Goal: Use online tool/utility: Use online tool/utility

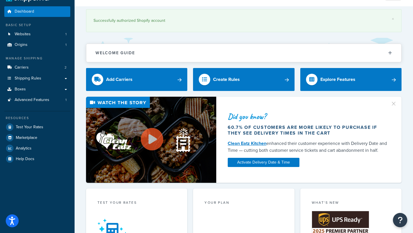
scroll to position [18, 0]
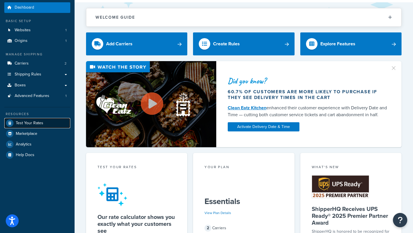
click at [29, 123] on span "Test Your Rates" at bounding box center [30, 123] width 28 height 5
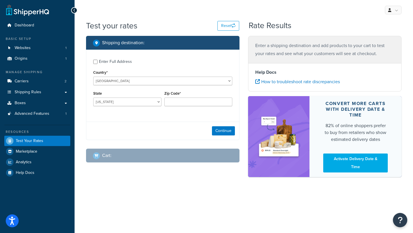
click at [107, 62] on div "Enter Full Address" at bounding box center [115, 62] width 33 height 8
click at [98, 62] on input "Enter Full Address" at bounding box center [95, 62] width 4 height 4
checkbox input "true"
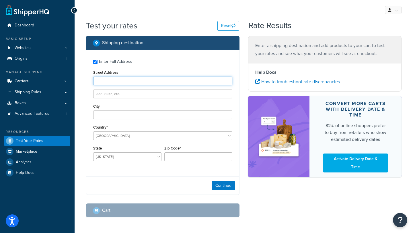
click at [120, 79] on input "Street Address" at bounding box center [162, 81] width 139 height 9
type input "[STREET_ADDRESS]"
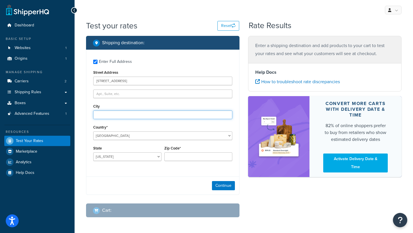
click at [117, 116] on input "City" at bounding box center [162, 115] width 139 height 9
type input "[GEOGRAPHIC_DATA]"
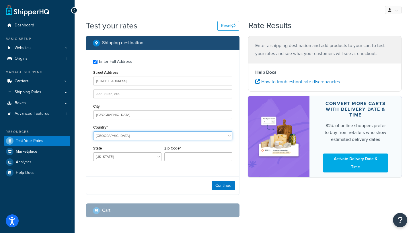
click at [111, 137] on select "[GEOGRAPHIC_DATA] [GEOGRAPHIC_DATA] [GEOGRAPHIC_DATA] [GEOGRAPHIC_DATA] [GEOGRA…" at bounding box center [162, 135] width 139 height 9
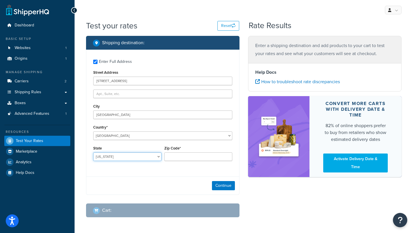
click at [133, 156] on select "[US_STATE] [US_STATE] [US_STATE] [US_STATE] [US_STATE] Armed Forces Americas Ar…" at bounding box center [127, 156] width 68 height 9
select select "FL"
click at [93, 153] on select "[US_STATE] [US_STATE] [US_STATE] [US_STATE] [US_STATE] Armed Forces Americas Ar…" at bounding box center [127, 156] width 68 height 9
click at [178, 163] on div "Zip Code*" at bounding box center [198, 154] width 71 height 21
click at [179, 150] on label "Zip Code*" at bounding box center [172, 148] width 16 height 4
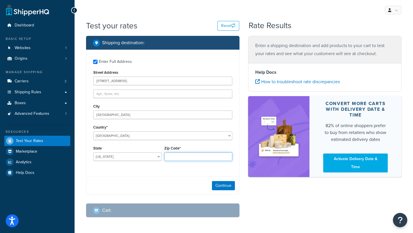
click at [179, 152] on input "Zip Code*" at bounding box center [198, 156] width 68 height 9
click at [179, 154] on input "Zip Code*" at bounding box center [198, 156] width 68 height 9
type input "32118"
click at [224, 187] on button "Continue" at bounding box center [223, 185] width 23 height 9
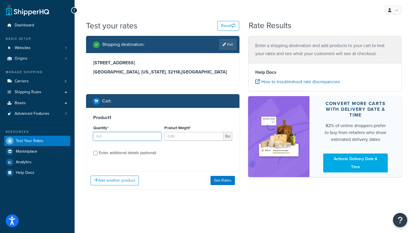
click at [104, 136] on input "Quantity*" at bounding box center [127, 136] width 68 height 9
type input "1"
click at [175, 136] on input "Product Weight*" at bounding box center [193, 136] width 59 height 9
type input "6.5"
click at [163, 119] on h3 "Product 1" at bounding box center [162, 118] width 139 height 6
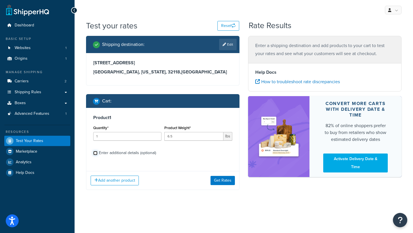
click at [96, 154] on input "Enter additional details (optional)" at bounding box center [95, 153] width 4 height 4
checkbox input "true"
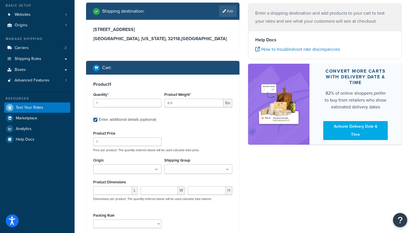
scroll to position [42, 0]
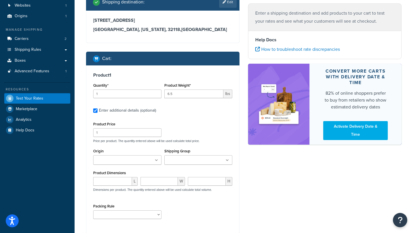
click at [144, 158] on ul at bounding box center [127, 159] width 68 height 9
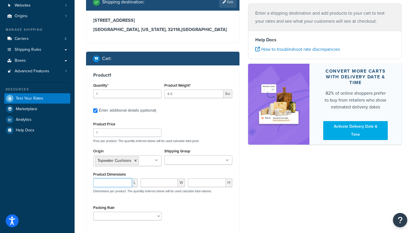
click at [115, 180] on input "number" at bounding box center [112, 183] width 39 height 9
type input "53"
type input "32"
type input "3"
click at [129, 216] on select "Bow Cushion Current Default Cushion Rule" at bounding box center [127, 216] width 68 height 9
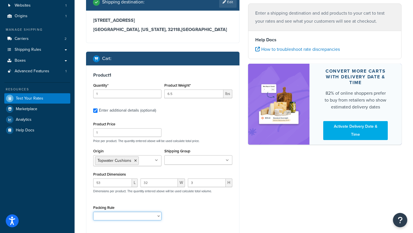
select select "86625"
click at [93, 212] on select "Bow Cushion Current Default Cushion Rule" at bounding box center [127, 216] width 68 height 9
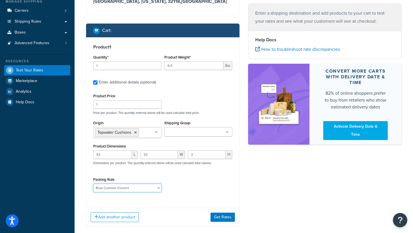
scroll to position [83, 0]
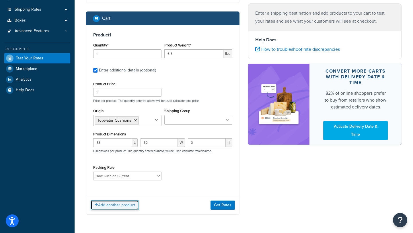
click at [129, 207] on button "Add another product" at bounding box center [115, 205] width 48 height 10
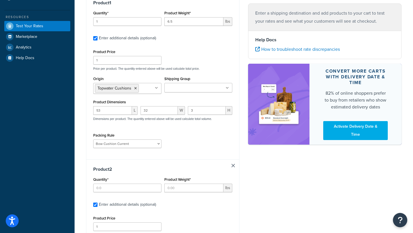
scroll to position [117, 0]
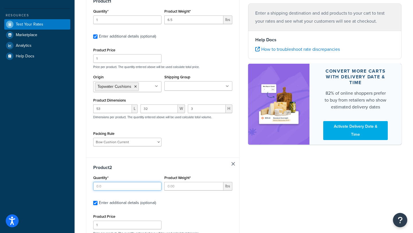
click at [106, 187] on input "Quantity*" at bounding box center [127, 186] width 68 height 9
type input "1"
click at [177, 187] on input "Product Weight*" at bounding box center [193, 186] width 59 height 9
type input "0"
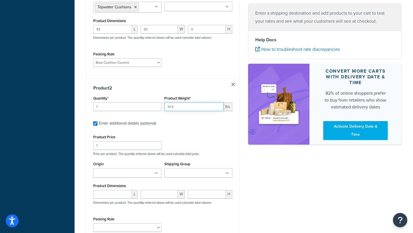
scroll to position [204, 0]
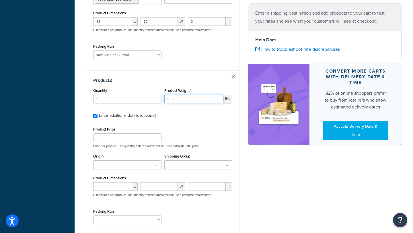
type input "13.5"
click at [130, 165] on input "Origin" at bounding box center [120, 165] width 51 height 6
click at [110, 185] on input "number" at bounding box center [112, 188] width 39 height 9
type input "34.5"
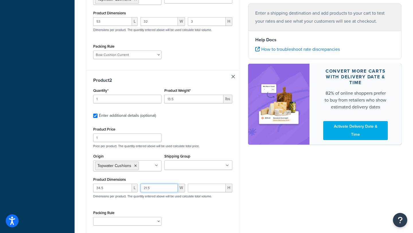
type input "21.5"
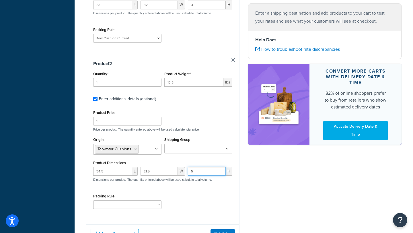
scroll to position [225, 0]
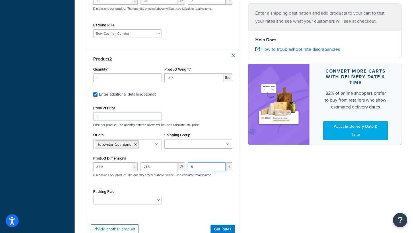
type input "5"
click at [135, 200] on select "Bow Cushion Current Default Cushion Rule" at bounding box center [127, 200] width 68 height 9
select select "86333"
click at [93, 197] on select "Bow Cushion Current Default Cushion Rule" at bounding box center [127, 200] width 68 height 9
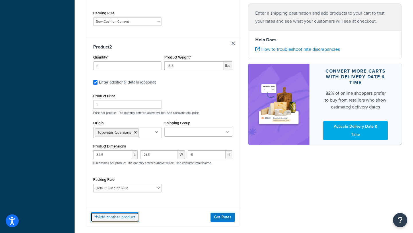
click at [135, 216] on button "Add another product" at bounding box center [115, 217] width 48 height 10
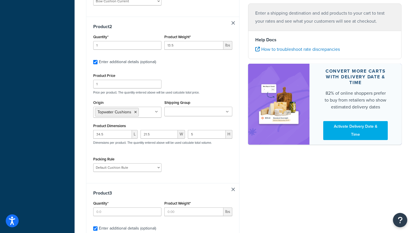
scroll to position [263, 0]
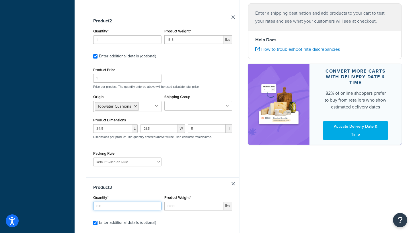
click at [127, 207] on input "Quantity*" at bounding box center [127, 206] width 68 height 9
type input "1"
click at [185, 208] on input "Product Weight*" at bounding box center [193, 206] width 59 height 9
type input "4"
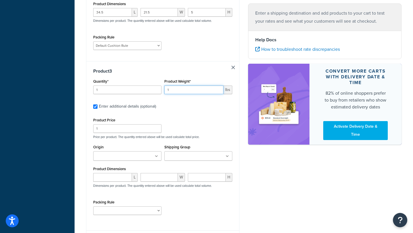
scroll to position [385, 0]
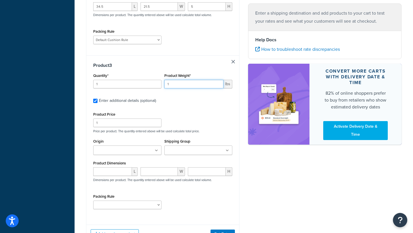
type input "1"
click at [121, 150] on input "Origin" at bounding box center [120, 151] width 51 height 6
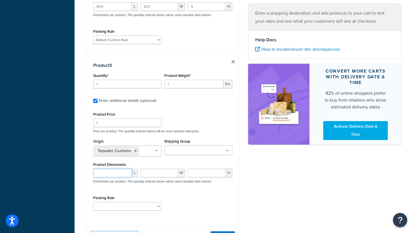
click at [108, 173] on input "number" at bounding box center [112, 173] width 39 height 9
type input "41"
type input "9"
type input "4.5"
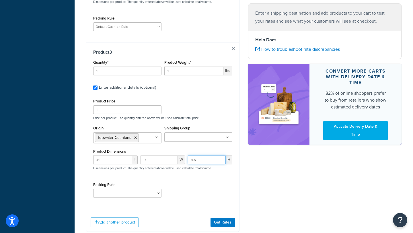
scroll to position [402, 0]
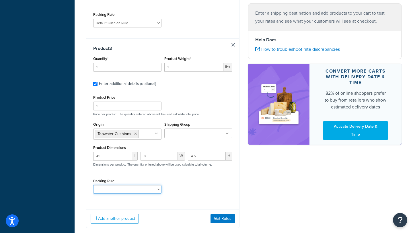
click at [120, 190] on select "Bow Cushion Current Default Cushion Rule" at bounding box center [127, 189] width 68 height 9
select select "86333"
click at [93, 187] on select "Bow Cushion Current Default Cushion Rule" at bounding box center [127, 189] width 68 height 9
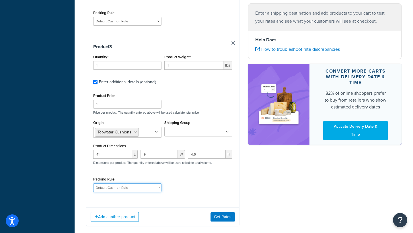
scroll to position [404, 0]
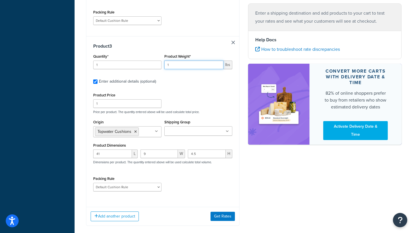
click at [171, 65] on input "1" at bounding box center [193, 65] width 59 height 9
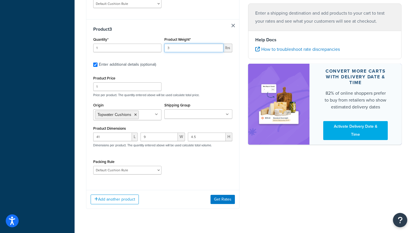
scroll to position [423, 0]
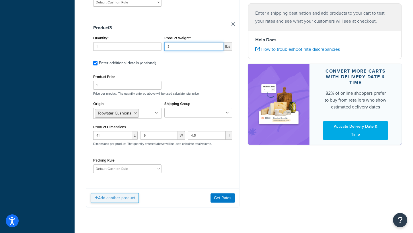
type input "3"
click at [117, 199] on button "Add another product" at bounding box center [115, 198] width 48 height 10
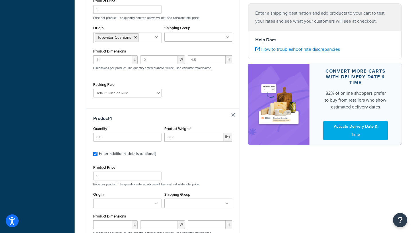
scroll to position [564, 0]
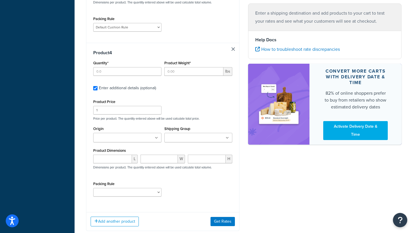
click at [113, 137] on input "Origin" at bounding box center [120, 138] width 51 height 6
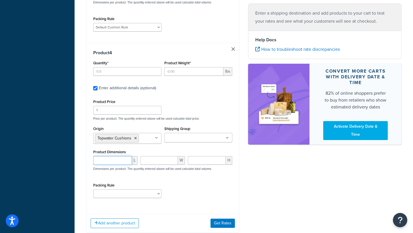
click at [110, 164] on input "number" at bounding box center [112, 160] width 39 height 9
type input "28.5"
type input "14"
type input "1"
type input "5"
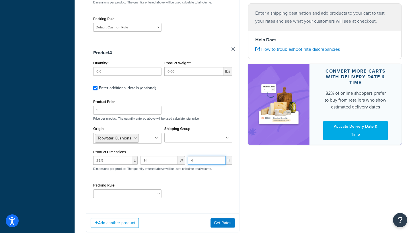
type input "4"
click at [119, 75] on input "Quantity*" at bounding box center [127, 71] width 68 height 9
type input "1"
click at [175, 71] on input "Product Weight*" at bounding box center [193, 71] width 59 height 9
type input "3"
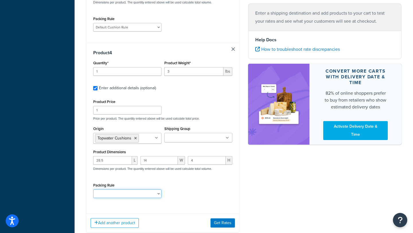
click at [119, 198] on select "Bow Cushion Current Default Cushion Rule" at bounding box center [127, 193] width 68 height 9
select select "86333"
click at [93, 191] on select "Bow Cushion Current Default Cushion Rule" at bounding box center [127, 193] width 68 height 9
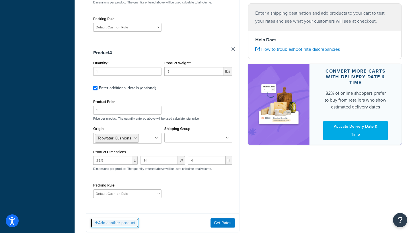
click at [114, 221] on button "Add another product" at bounding box center [115, 223] width 48 height 10
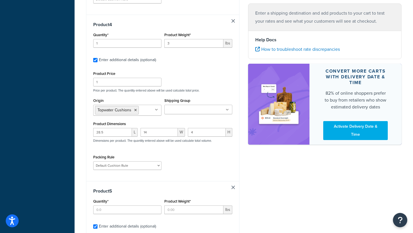
scroll to position [594, 0]
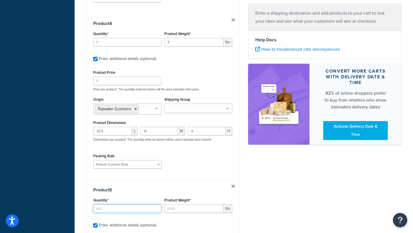
click at [108, 211] on input "Quantity*" at bounding box center [127, 208] width 68 height 9
type input "1"
click at [178, 213] on input "Product Weight*" at bounding box center [193, 208] width 59 height 9
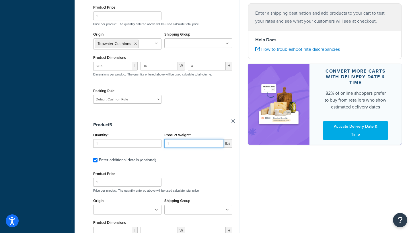
scroll to position [669, 0]
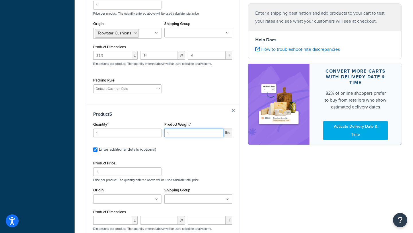
type input "1"
click at [126, 199] on input "Origin" at bounding box center [120, 199] width 51 height 6
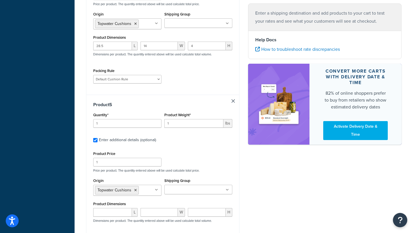
scroll to position [682, 0]
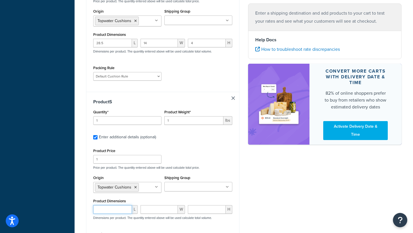
click at [113, 214] on input "number" at bounding box center [112, 209] width 39 height 9
type input "33"
type input "16"
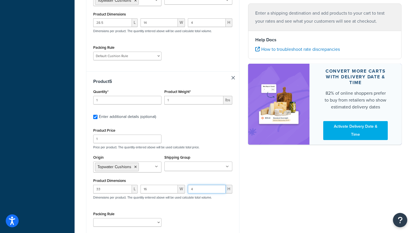
scroll to position [727, 0]
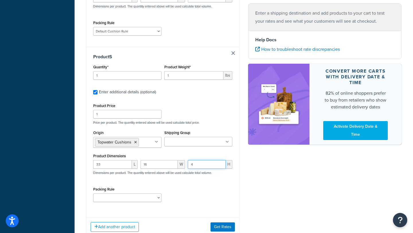
type input "4"
click at [125, 206] on div "Packing Rule Bow Cushion Current Default Cushion Rule" at bounding box center [127, 195] width 71 height 21
click at [125, 202] on select "Bow Cushion Current Default Cushion Rule" at bounding box center [127, 197] width 68 height 9
select select "86333"
click at [93, 196] on select "Bow Cushion Current Default Cushion Rule" at bounding box center [127, 197] width 68 height 9
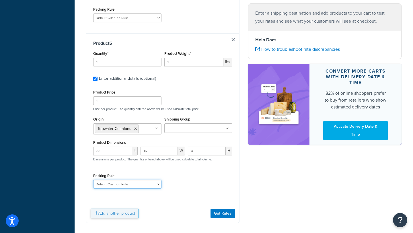
scroll to position [741, 0]
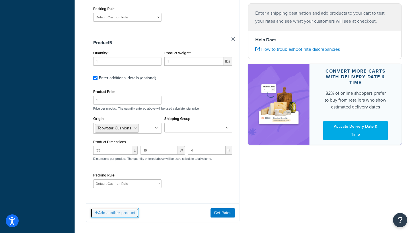
click at [127, 218] on button "Add another product" at bounding box center [115, 213] width 48 height 10
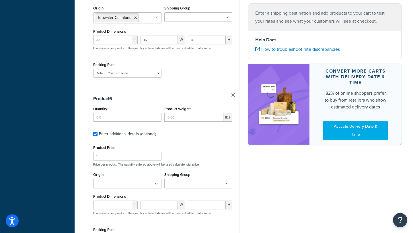
scroll to position [863, 0]
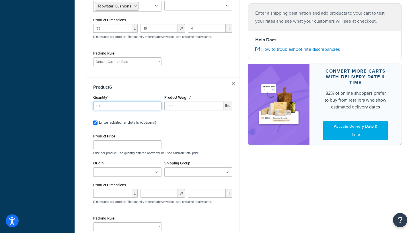
click at [134, 109] on input "Quantity*" at bounding box center [127, 106] width 68 height 9
type input "1"
type input "2"
type input "1"
click at [178, 108] on input "Product Weight*" at bounding box center [193, 106] width 59 height 9
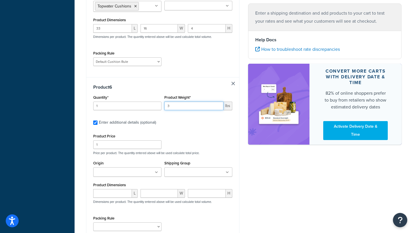
type input "3"
click at [108, 196] on input "number" at bounding box center [112, 193] width 39 height 9
click at [98, 106] on input "1" at bounding box center [127, 106] width 68 height 9
type input "2"
click at [113, 196] on input "number" at bounding box center [112, 193] width 39 height 9
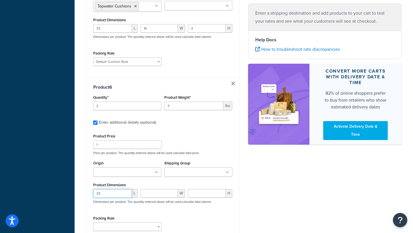
type input "20"
type input "17"
type input "4"
click at [187, 108] on input "3" at bounding box center [193, 106] width 59 height 9
type input "4.5"
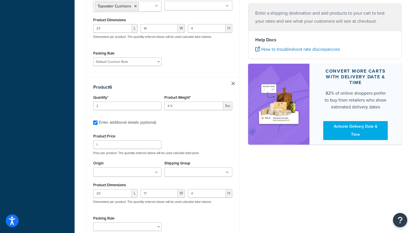
click at [208, 125] on label "Enter additional details (optional)" at bounding box center [165, 121] width 133 height 9
click at [98, 125] on input "Enter additional details (optional)" at bounding box center [95, 123] width 4 height 4
checkbox input "false"
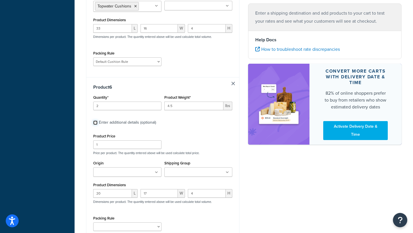
checkbox input "false"
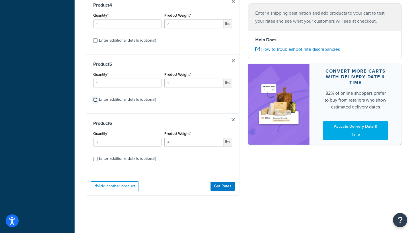
click at [95, 100] on input "Enter additional details (optional)" at bounding box center [95, 100] width 4 height 4
checkbox input "true"
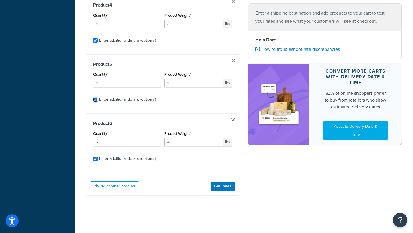
checkbox input "true"
select select "86625"
select select "86333"
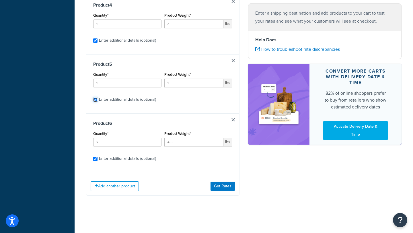
select select "86333"
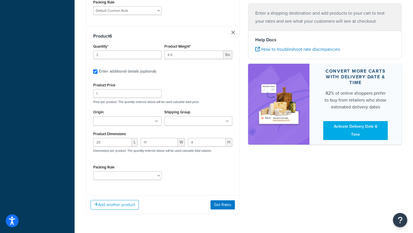
scroll to position [919, 0]
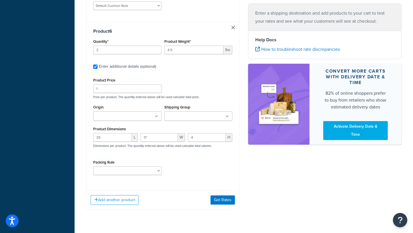
click at [141, 117] on ul at bounding box center [127, 115] width 68 height 9
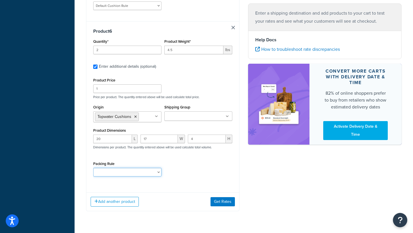
click at [122, 174] on select "Bow Cushion Current Default Cushion Rule" at bounding box center [127, 172] width 68 height 9
select select "86333"
click at [93, 171] on select "Bow Cushion Current Default Cushion Rule" at bounding box center [127, 172] width 68 height 9
click at [227, 204] on button "Get Rates" at bounding box center [223, 201] width 24 height 9
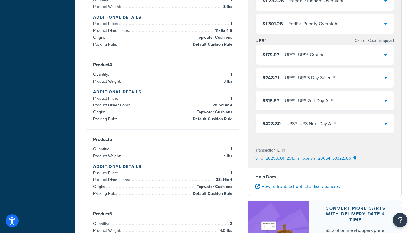
scroll to position [277, 0]
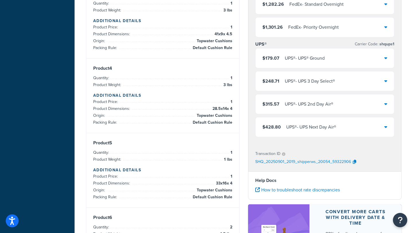
click at [338, 61] on div "$179.07 UPS® - UPS® Ground" at bounding box center [325, 59] width 139 height 20
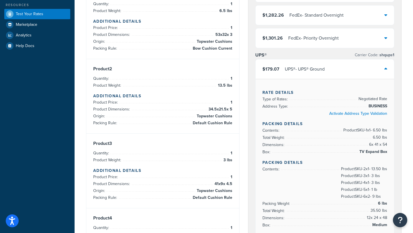
scroll to position [55, 0]
